Goal: Information Seeking & Learning: Learn about a topic

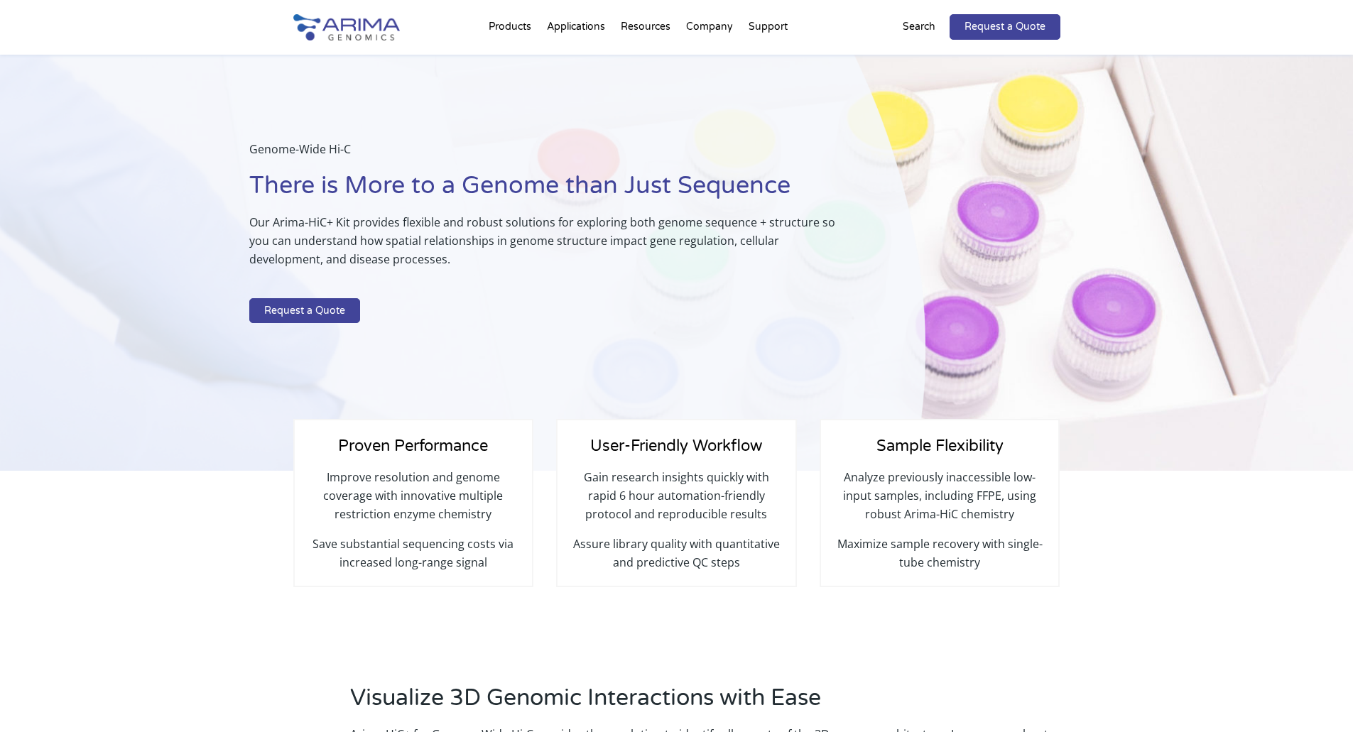
select select "[US_STATE]"
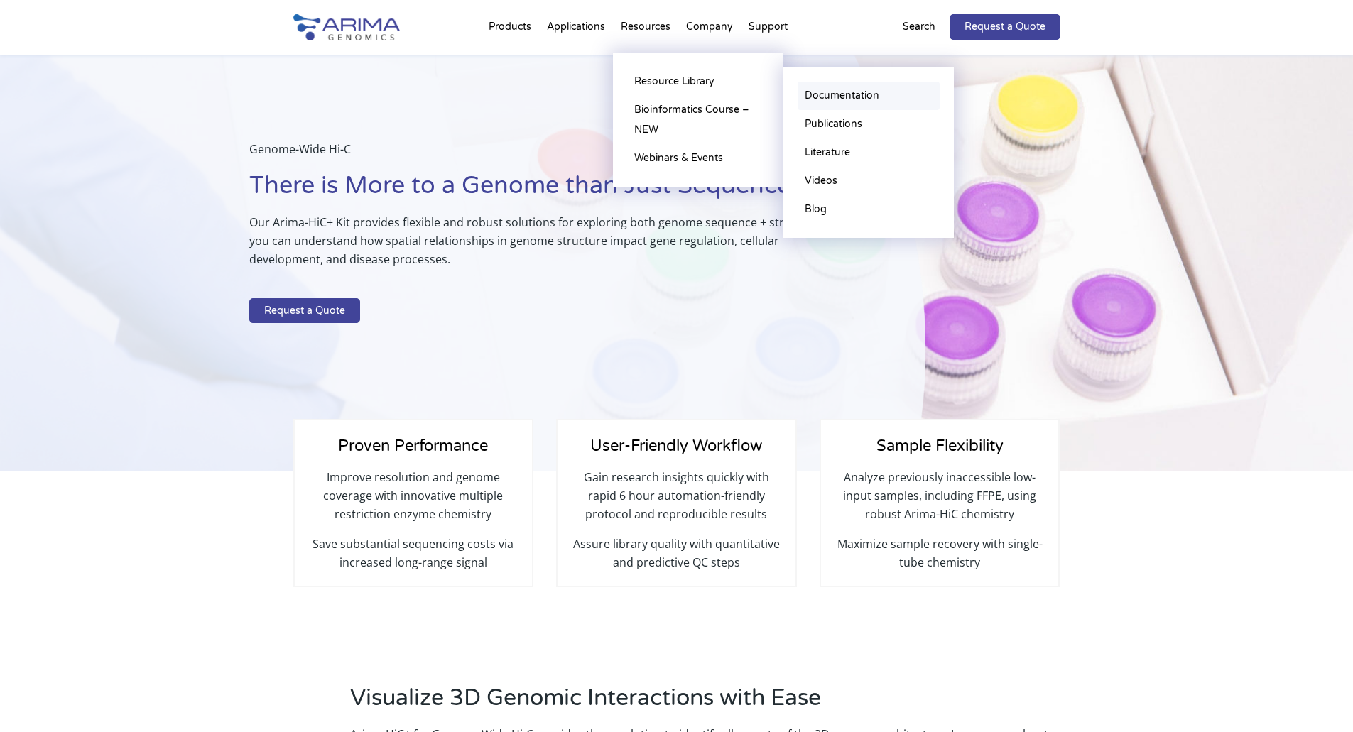
click at [845, 95] on link "Documentation" at bounding box center [869, 96] width 142 height 28
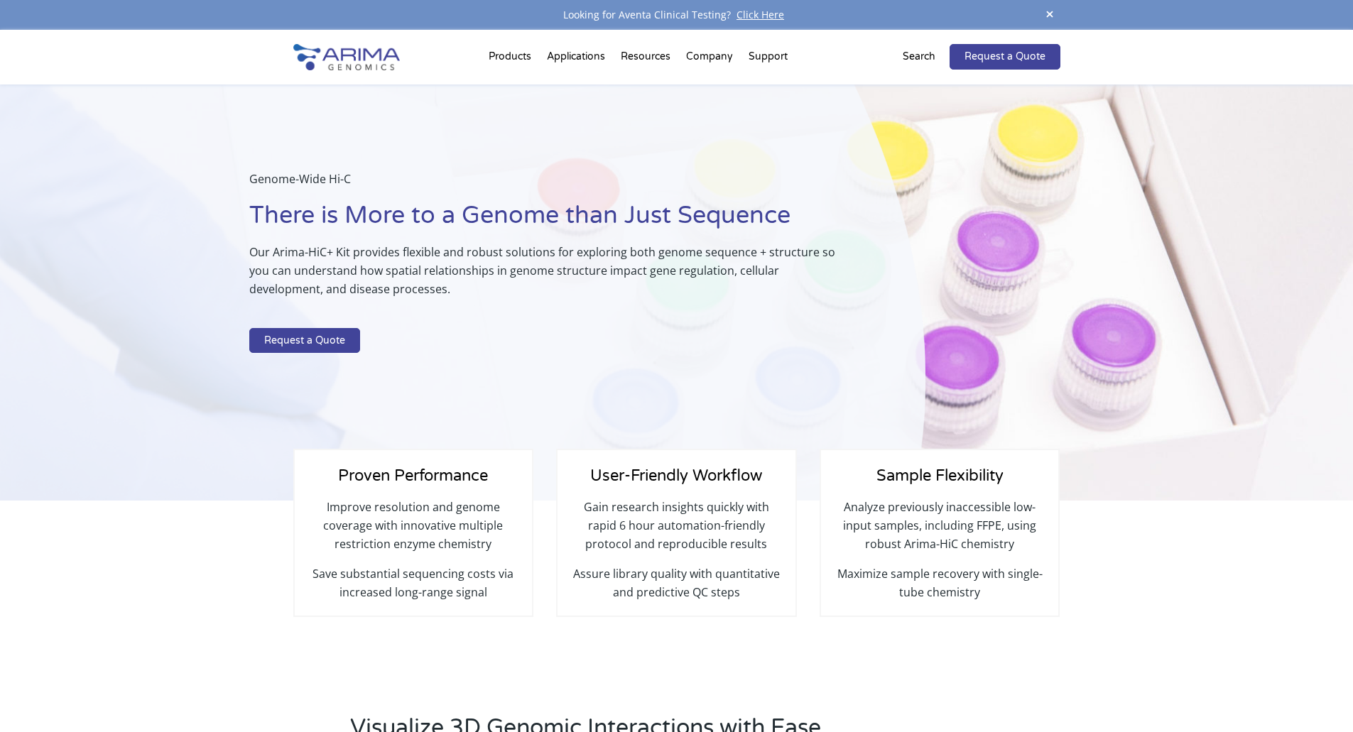
select select "[US_STATE]"
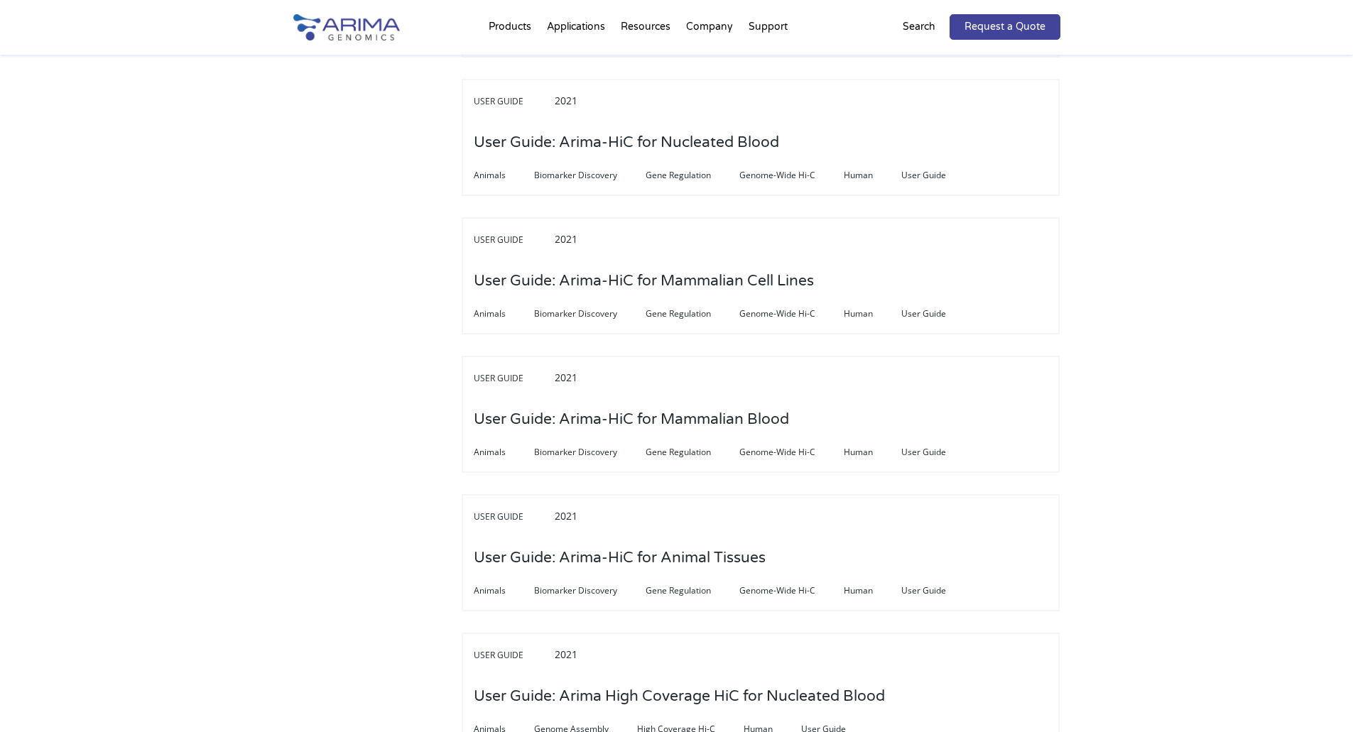
scroll to position [3746, 0]
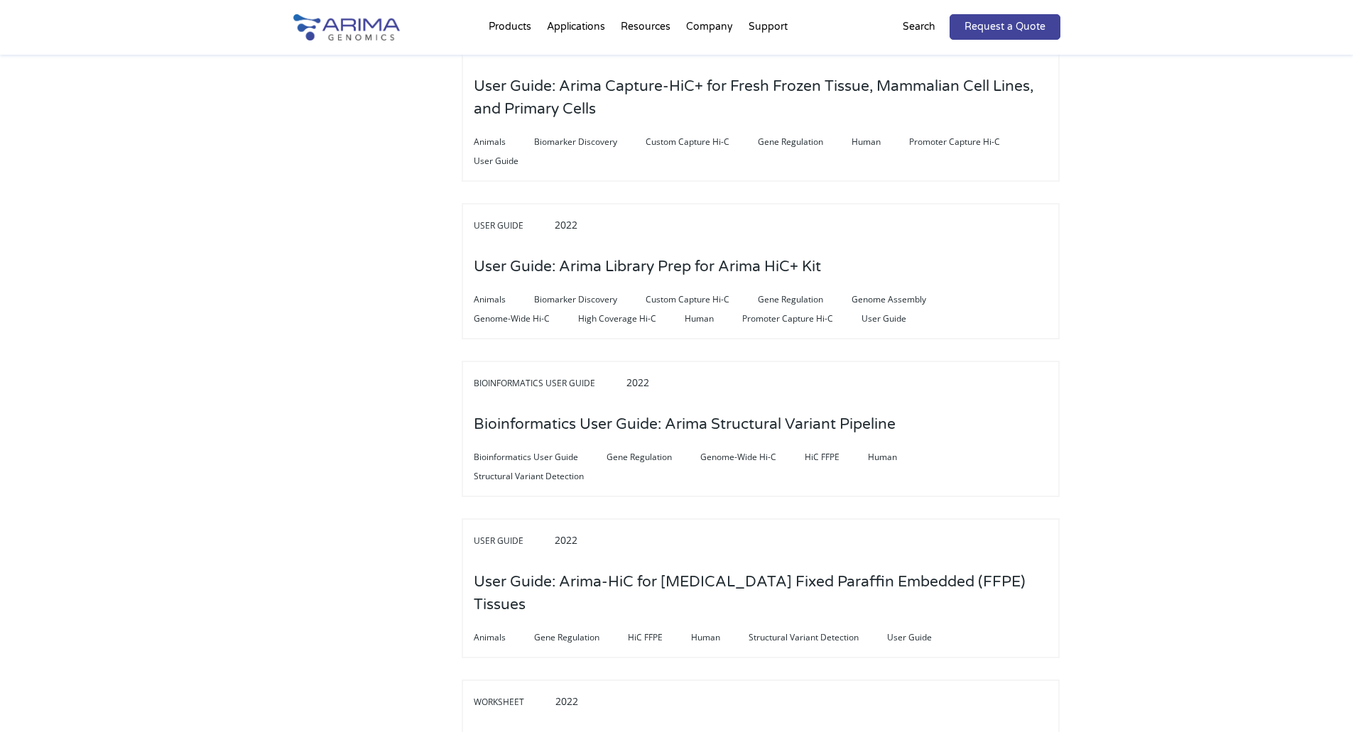
scroll to position [905, 0]
